Goal: Task Accomplishment & Management: Complete application form

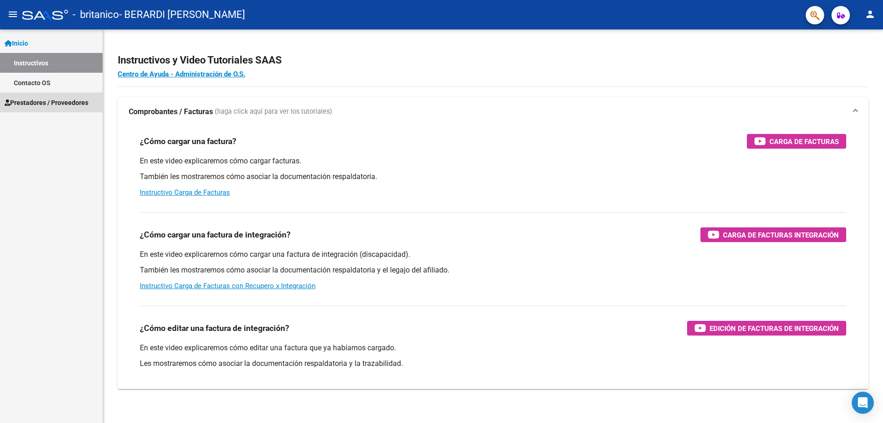
click at [67, 103] on span "Prestadores / Proveedores" at bounding box center [47, 103] width 84 height 10
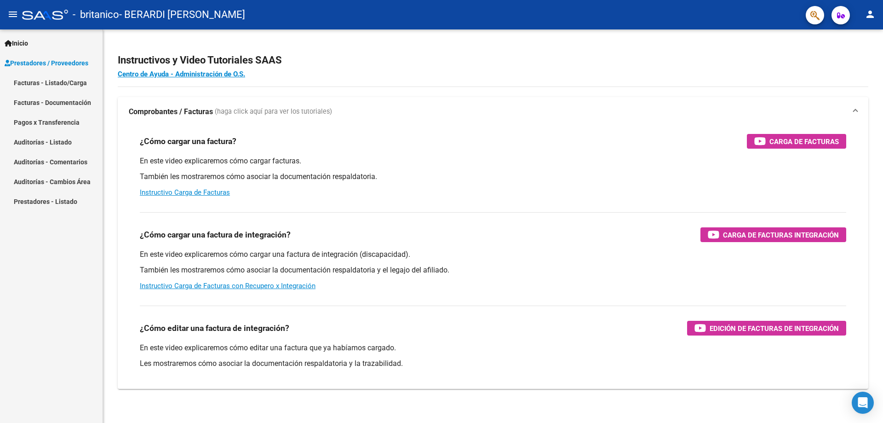
click at [76, 81] on link "Facturas - Listado/Carga" at bounding box center [51, 83] width 103 height 20
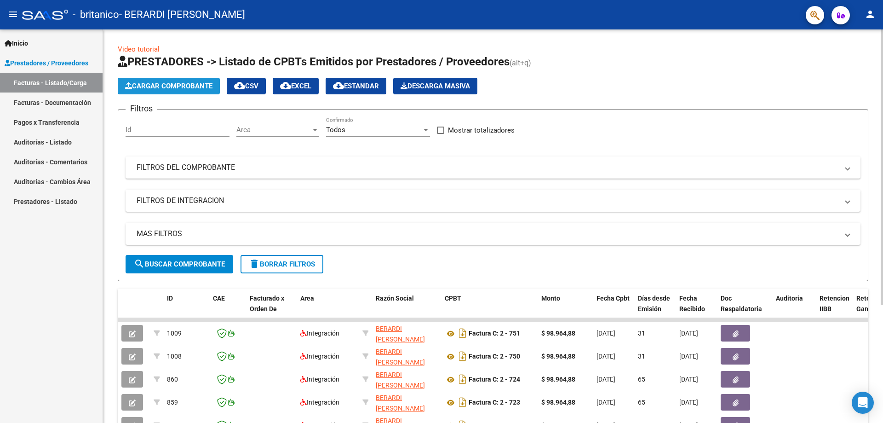
click at [177, 84] on span "Cargar Comprobante" at bounding box center [168, 86] width 87 height 8
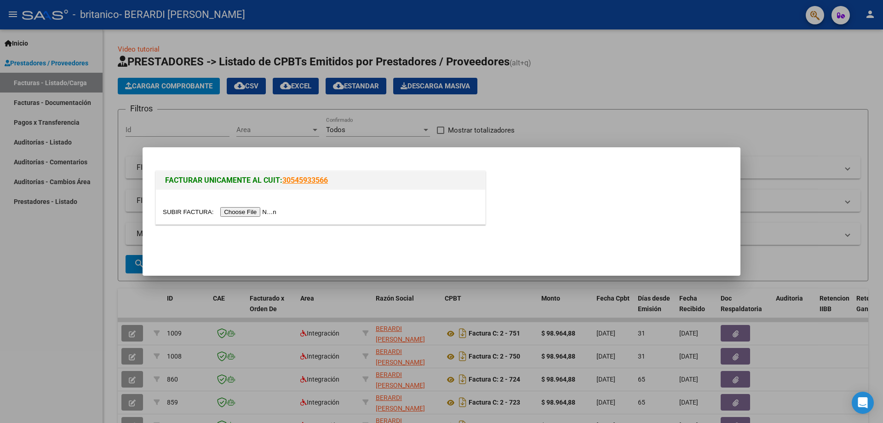
click at [258, 208] on input "file" at bounding box center [221, 212] width 116 height 10
click at [243, 213] on input "file" at bounding box center [221, 212] width 116 height 10
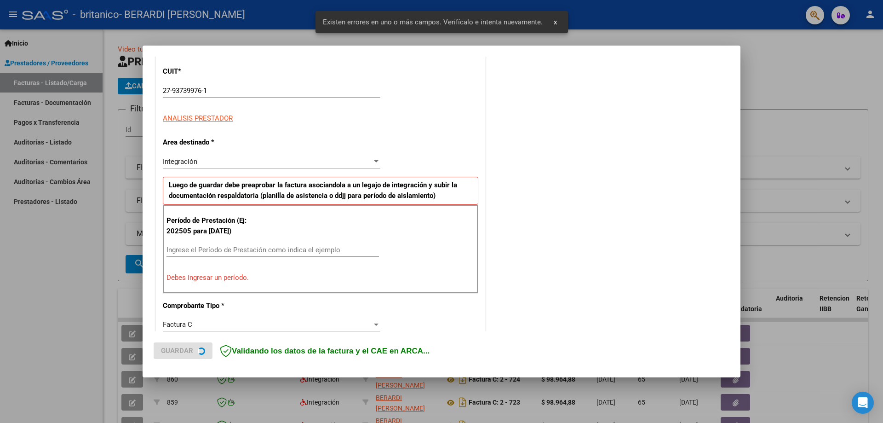
scroll to position [166, 0]
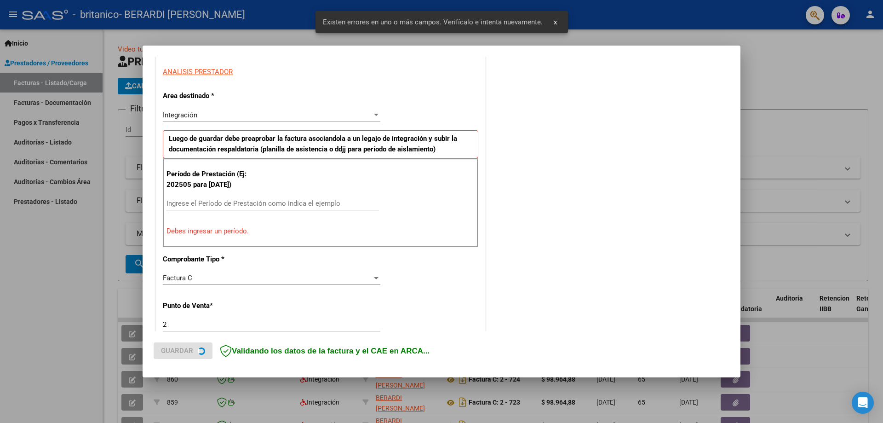
click at [221, 200] on app-form-text-field "Período de Prestación (Ej: 202505 para [DATE]) Ingrese el Período de Prestación…" at bounding box center [277, 194] width 220 height 28
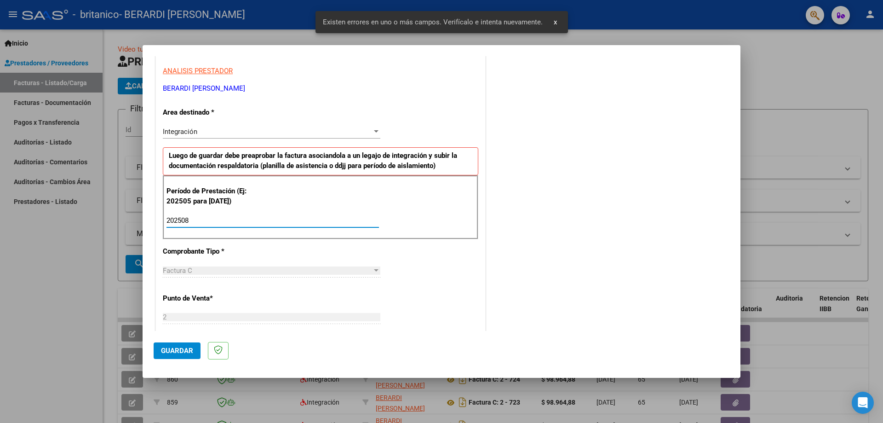
type input "202508"
click at [603, 253] on div "COMENTARIOS Comentarios del Prestador / Gerenciador:" at bounding box center [609, 301] width 242 height 800
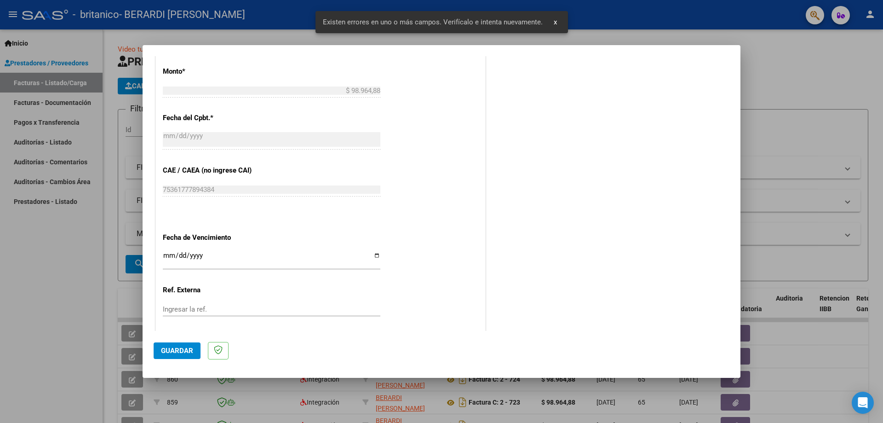
scroll to position [535, 0]
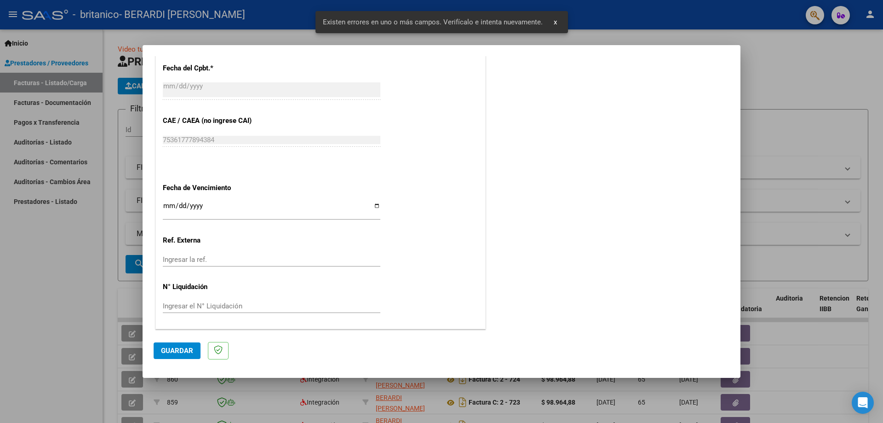
click at [184, 346] on button "Guardar" at bounding box center [177, 350] width 47 height 17
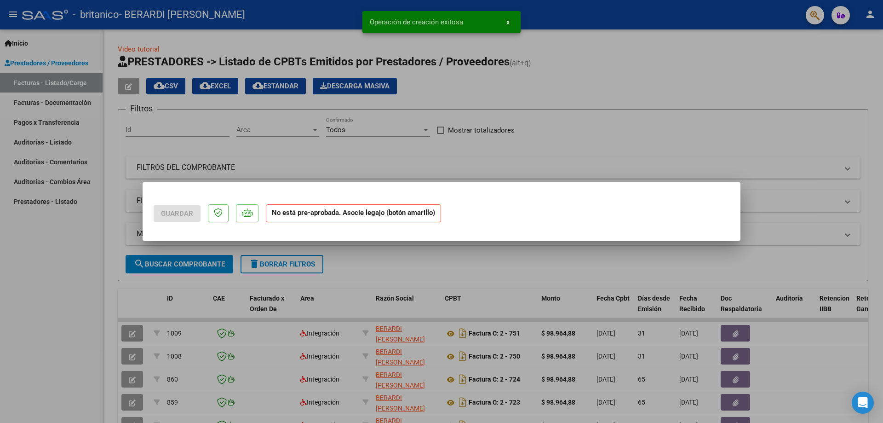
scroll to position [0, 0]
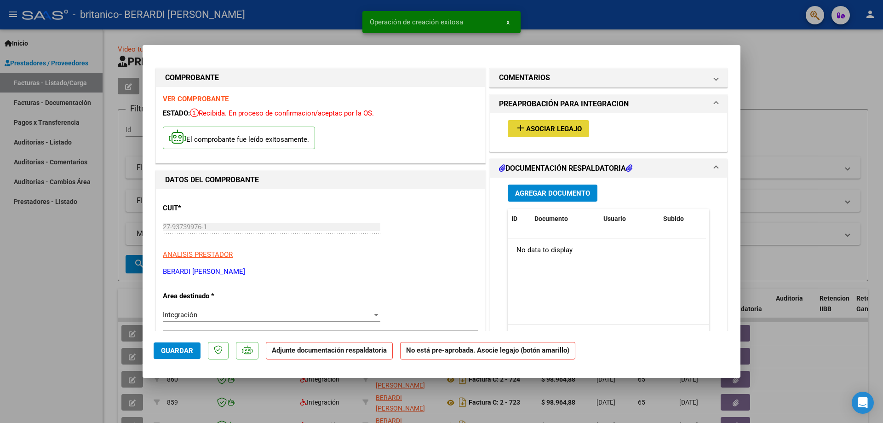
click at [564, 129] on span "Asociar Legajo" at bounding box center [554, 129] width 56 height 8
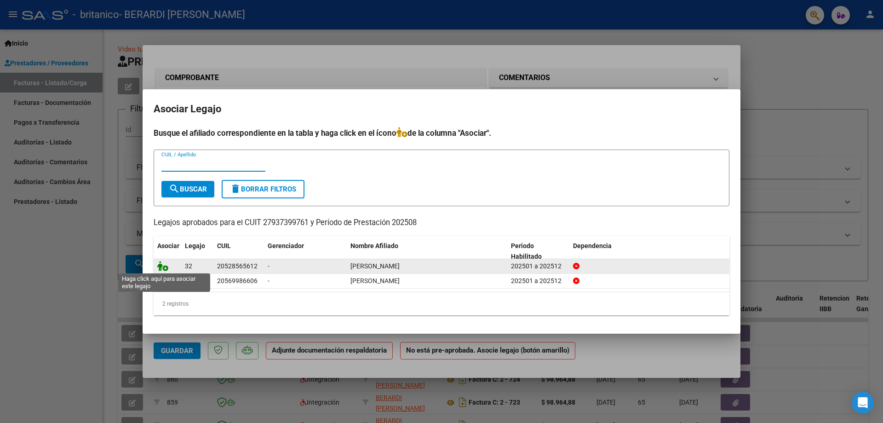
click at [166, 268] on icon at bounding box center [162, 266] width 11 height 10
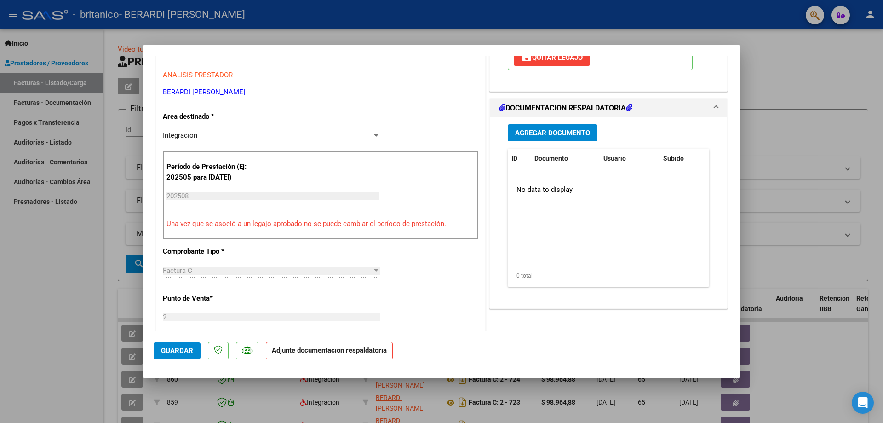
scroll to position [184, 0]
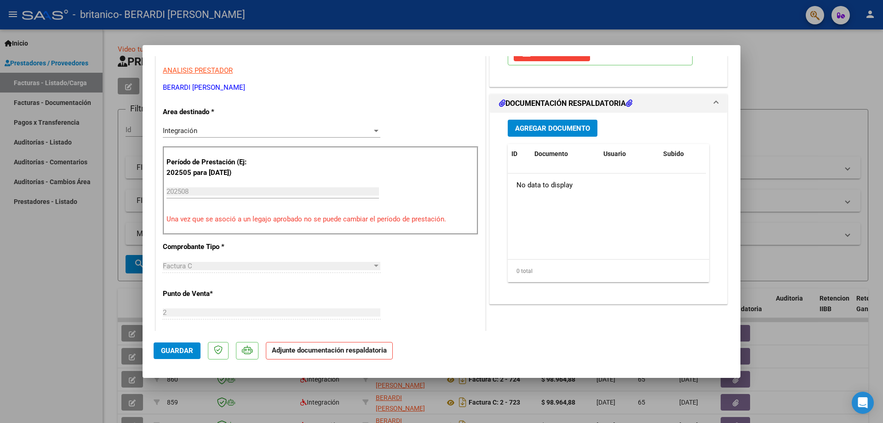
click at [553, 124] on span "Agregar Documento" at bounding box center [552, 128] width 75 height 8
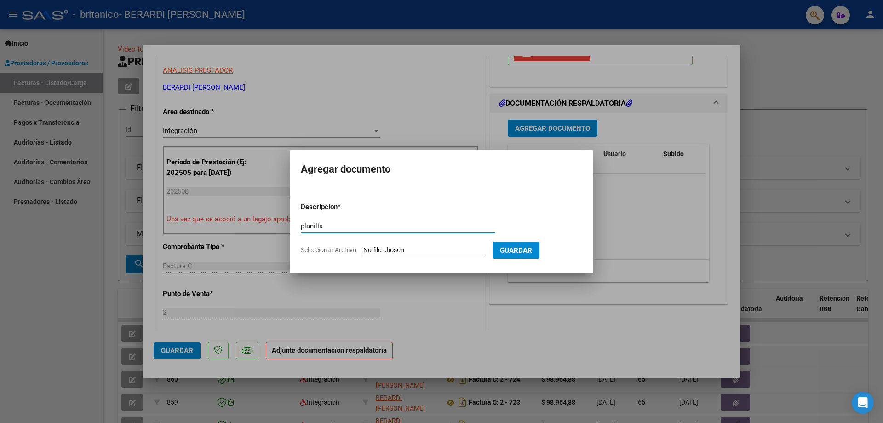
type input "planilla"
click at [382, 246] on input "Seleccionar Archivo" at bounding box center [424, 250] width 122 height 9
type input "C:\fakepath\Planilla Valentino Agosto.jpg"
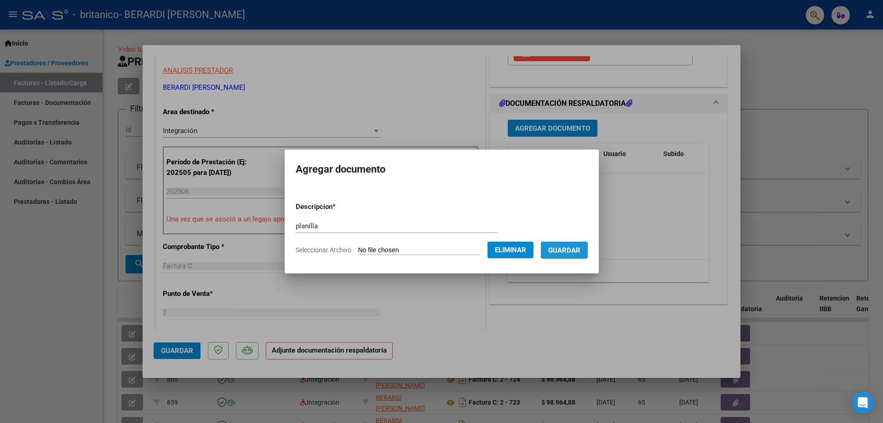
click at [575, 251] on span "Guardar" at bounding box center [564, 250] width 32 height 8
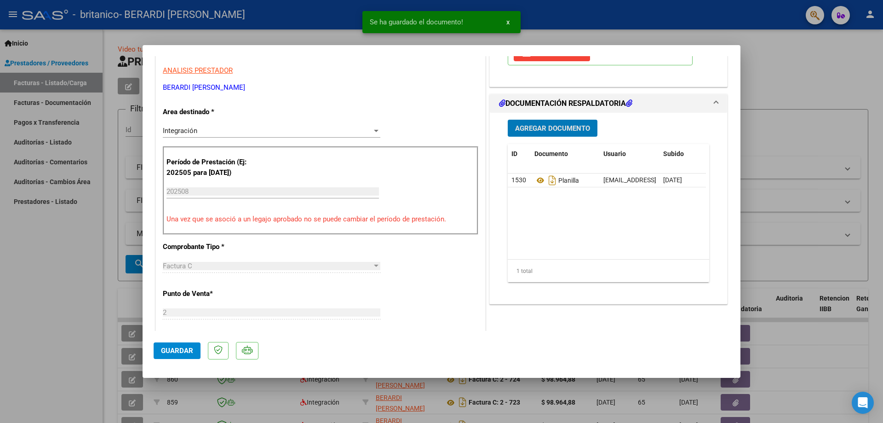
type input "$ 0,00"
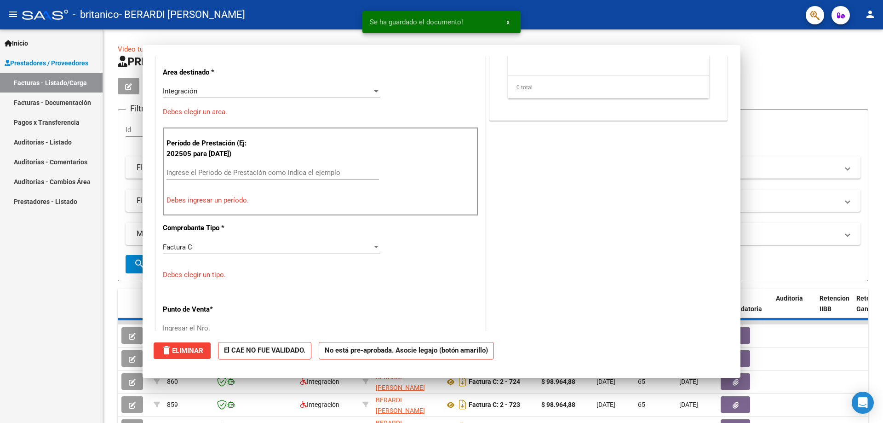
scroll to position [0, 0]
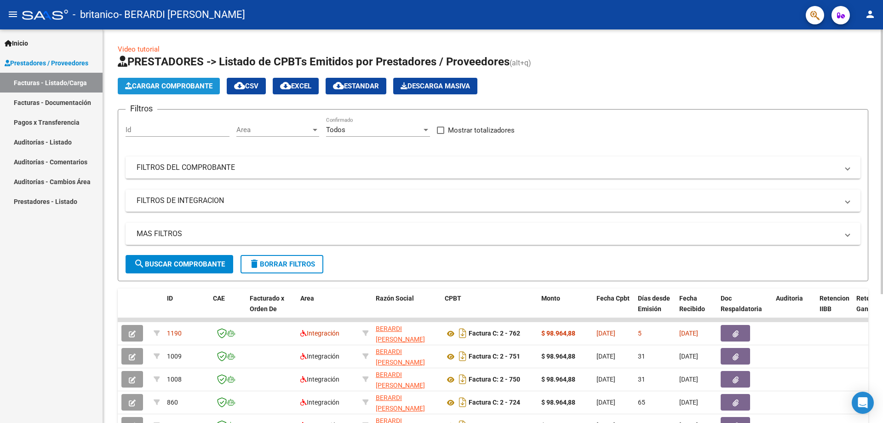
click at [151, 84] on span "Cargar Comprobante" at bounding box center [168, 86] width 87 height 8
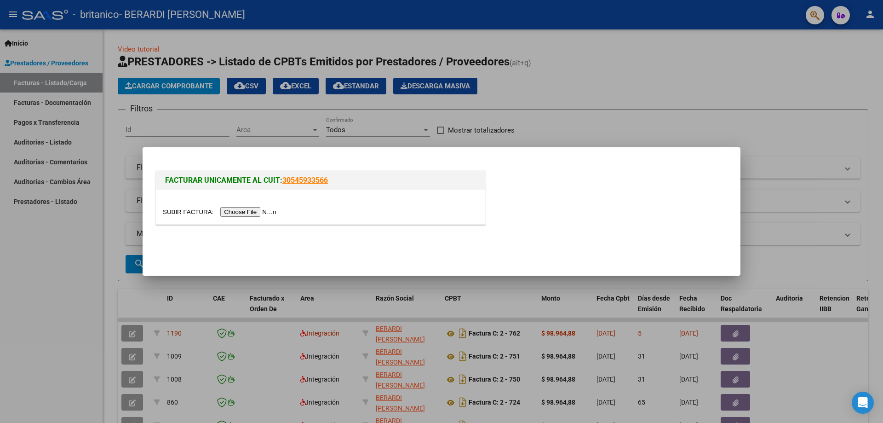
click at [259, 209] on input "file" at bounding box center [221, 212] width 116 height 10
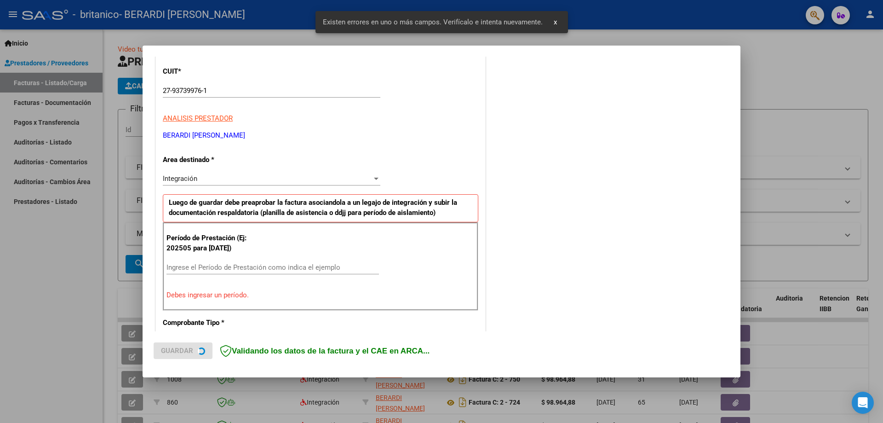
scroll to position [166, 0]
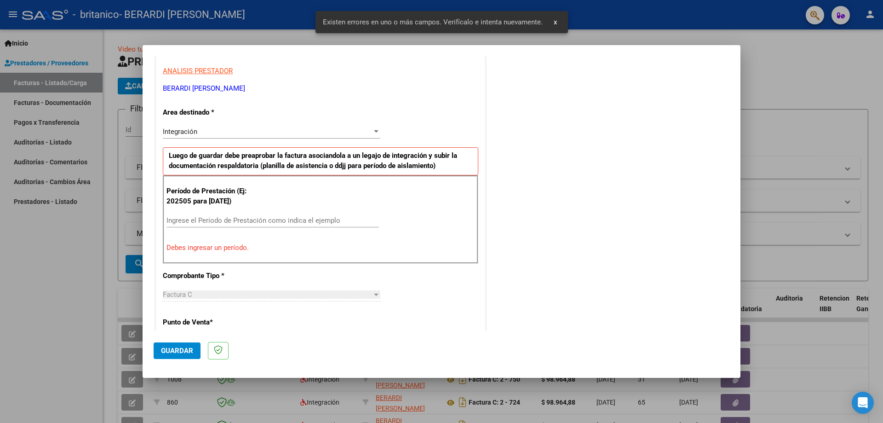
click at [210, 218] on input "Ingrese el Período de Prestación como indica el ejemplo" at bounding box center [273, 220] width 213 height 8
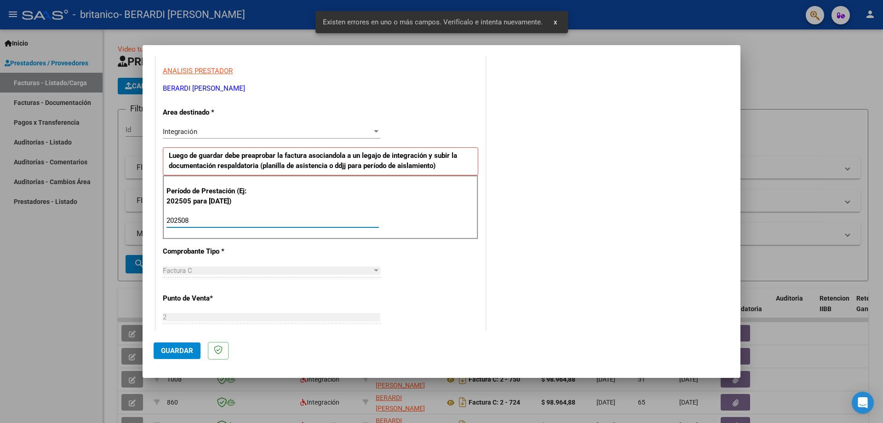
type input "202508"
click at [545, 280] on div "COMENTARIOS Comentarios del Prestador / Gerenciador:" at bounding box center [609, 301] width 242 height 800
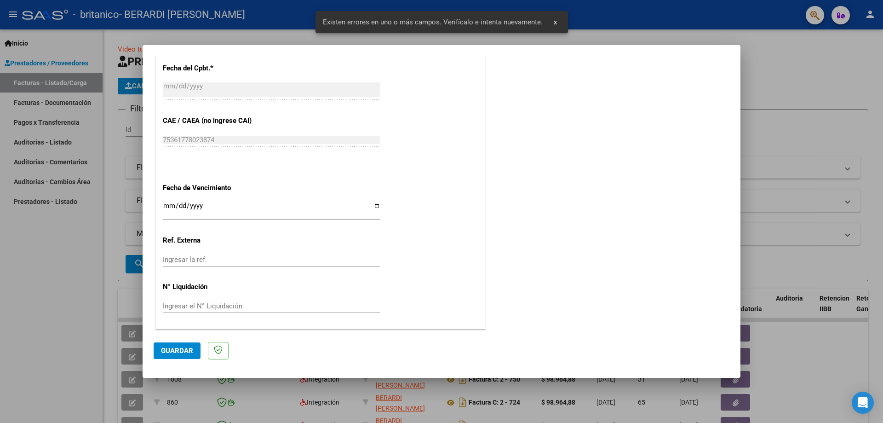
click at [168, 354] on span "Guardar" at bounding box center [177, 350] width 32 height 8
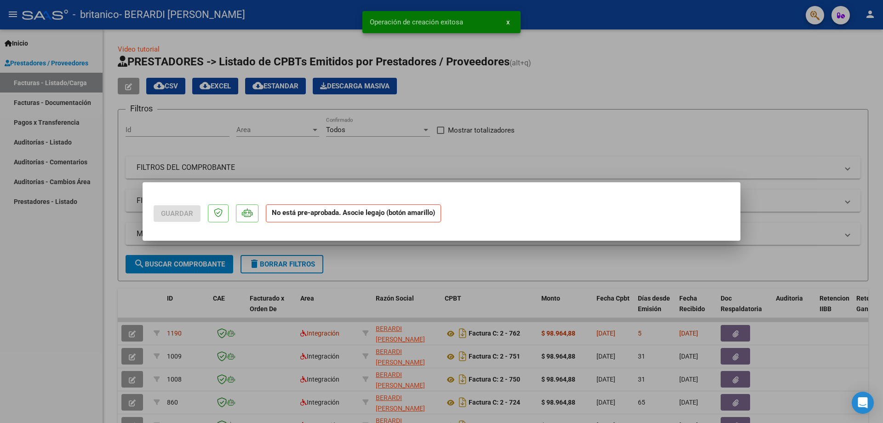
scroll to position [0, 0]
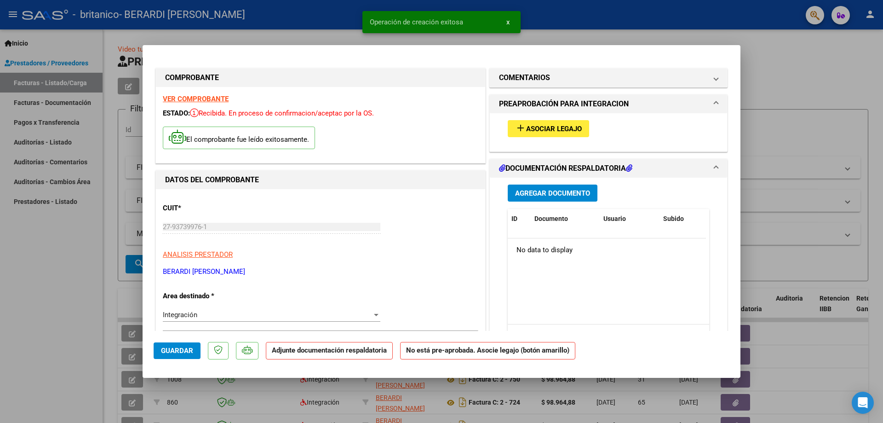
click at [520, 131] on mat-icon "add" at bounding box center [520, 127] width 11 height 11
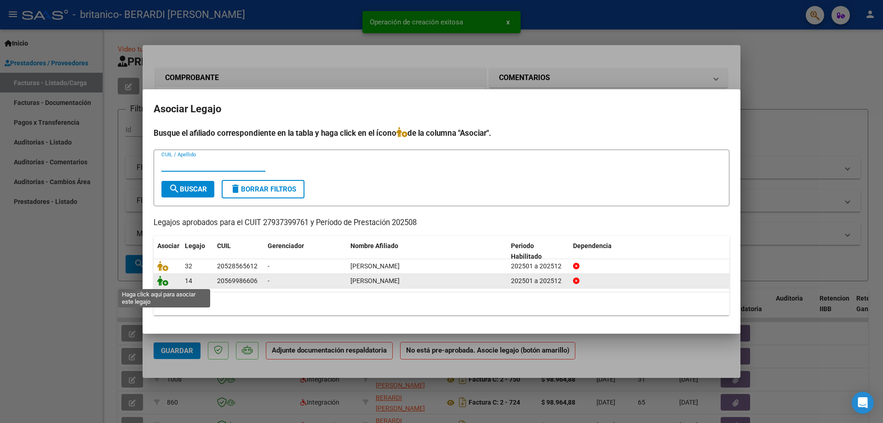
click at [163, 284] on icon at bounding box center [162, 281] width 11 height 10
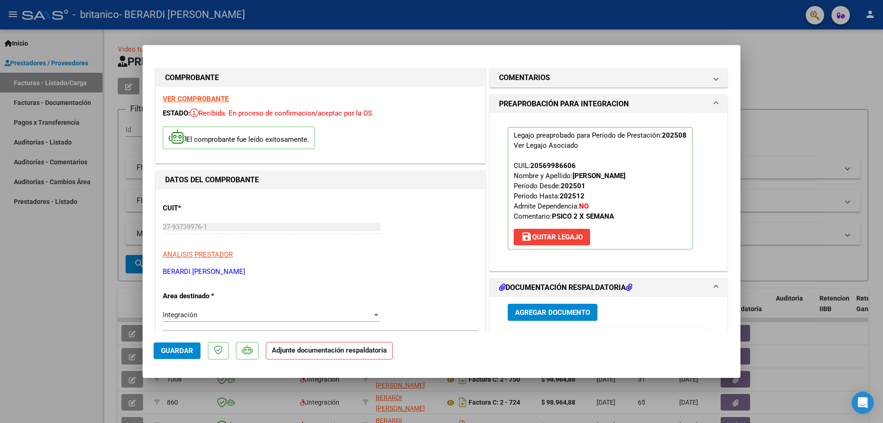
click at [560, 314] on span "Agregar Documento" at bounding box center [552, 312] width 75 height 8
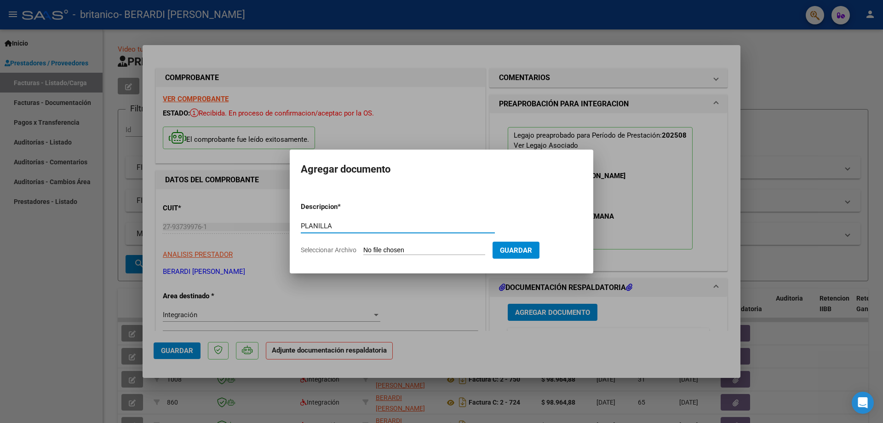
type input "PLANILLA"
click at [408, 245] on form "Descripcion * PLANILLA Escriba aquí una descripcion Seleccionar Archivo Guardar" at bounding box center [442, 228] width 282 height 67
click at [386, 247] on input "Seleccionar Archivo" at bounding box center [424, 250] width 122 height 9
type input "C:\fakepath\Planilla de asistencia Prestaciones de [PERSON_NAME].xlsx"
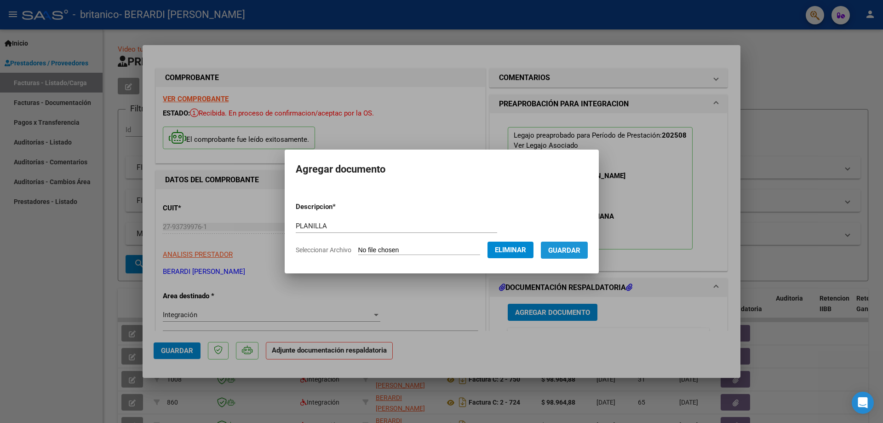
click at [574, 255] on button "Guardar" at bounding box center [564, 250] width 47 height 17
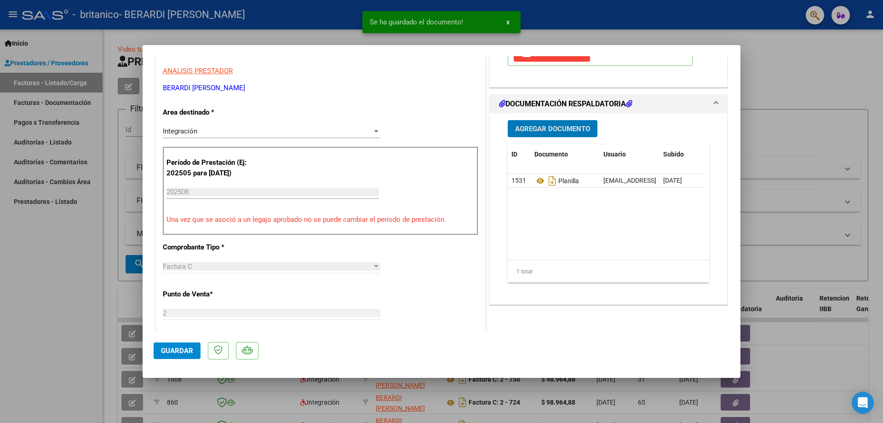
scroll to position [184, 0]
type input "$ 0,00"
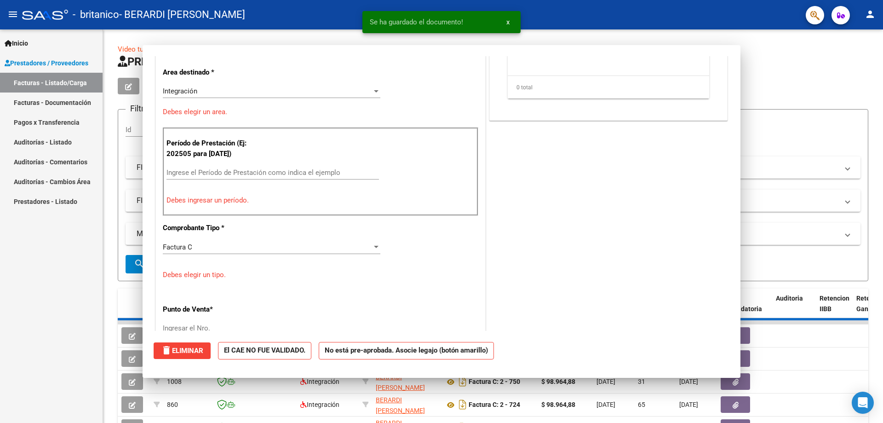
scroll to position [156, 0]
